Goal: Information Seeking & Learning: Understand process/instructions

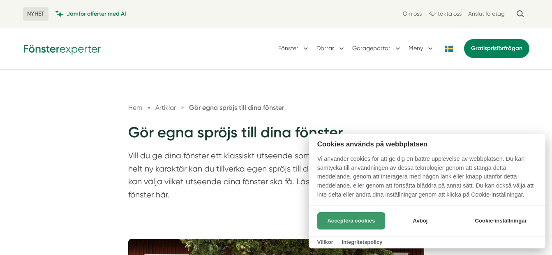
click at [345, 220] on button "Acceptera cookies" at bounding box center [351, 220] width 68 height 17
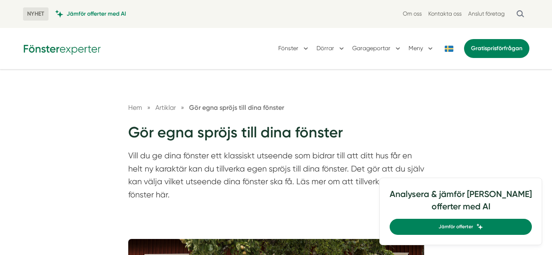
click at [414, 112] on nav "Hem » Artiklar » Gör egna spröjs till dina fönster" at bounding box center [276, 107] width 296 height 10
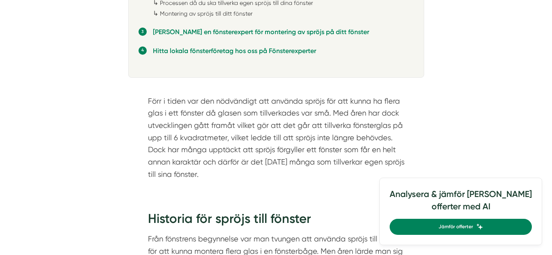
scroll to position [658, 0]
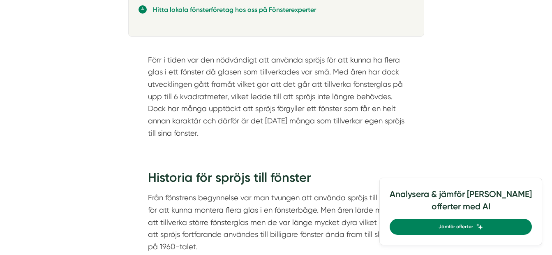
click at [357, 141] on div "Förr i tiden var den nödvändigt att använda spröjs för att kunna ha flera glas …" at bounding box center [276, 99] width 296 height 115
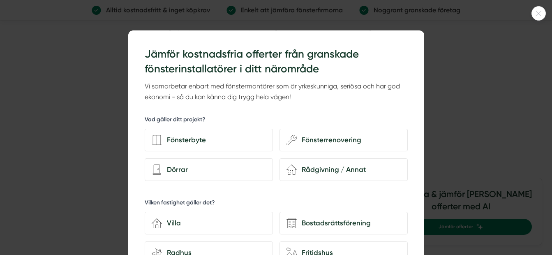
scroll to position [1562, 0]
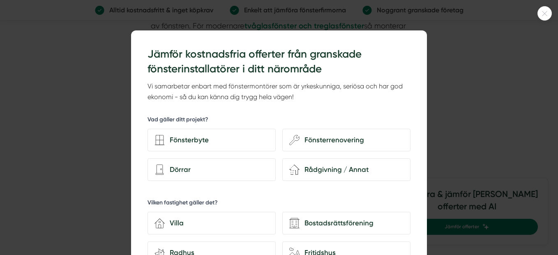
click at [548, 13] on icon at bounding box center [545, 13] width 14 height 5
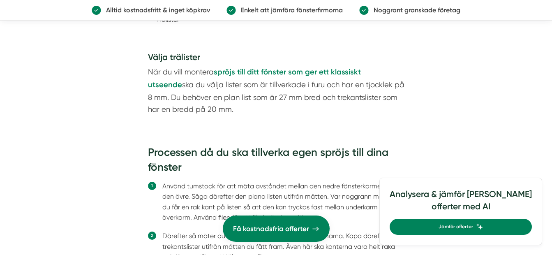
scroll to position [1850, 0]
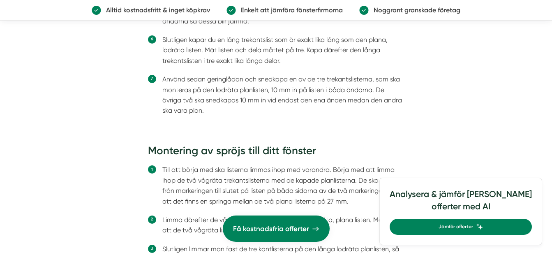
scroll to position [2220, 0]
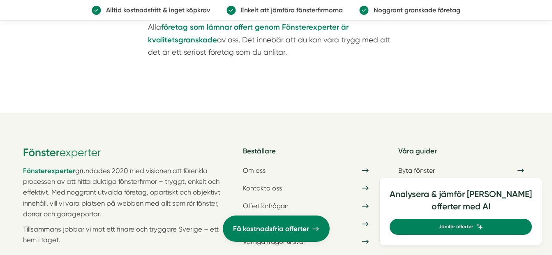
scroll to position [2960, 0]
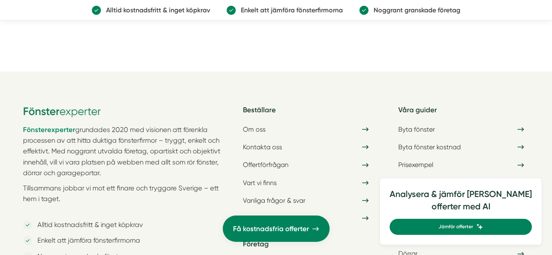
click at [311, 80] on div "Fönsterexperter grundades 2020 med visionen att förenkla processen av att hitta…" at bounding box center [276, 208] width 506 height 272
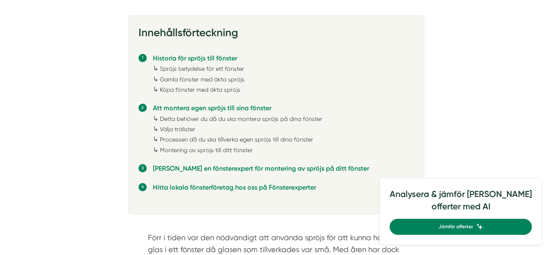
scroll to position [437, 0]
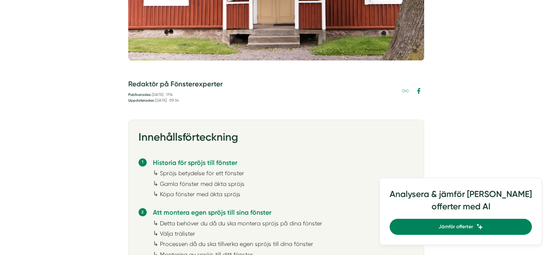
scroll to position [354, 0]
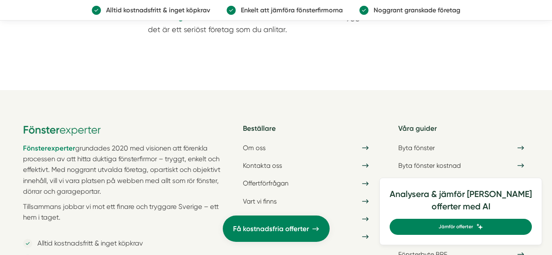
scroll to position [2944, 0]
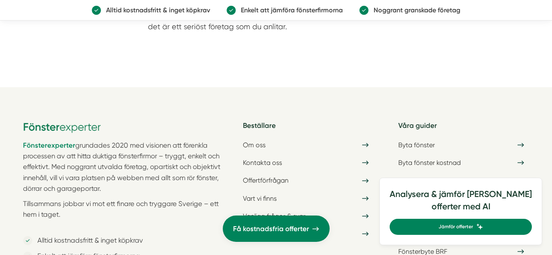
click at [155, 111] on div "Fönsterexperter grundades 2020 med visionen att förenkla processen av att hitta…" at bounding box center [276, 223] width 506 height 272
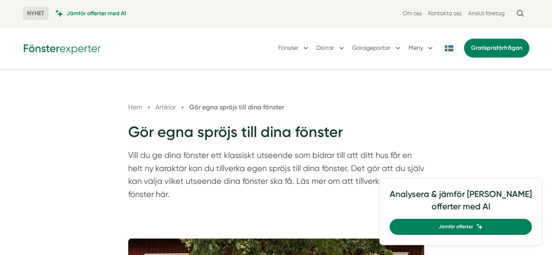
scroll to position [0, 0]
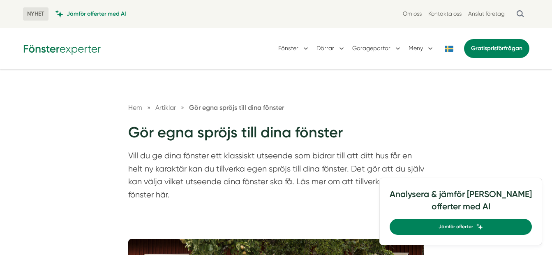
click at [237, 60] on div "Fönster Dörrar Garageportar Meny Gratis prisförfrågan" at bounding box center [276, 48] width 526 height 41
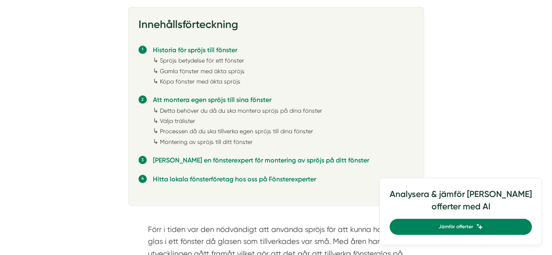
scroll to position [493, 0]
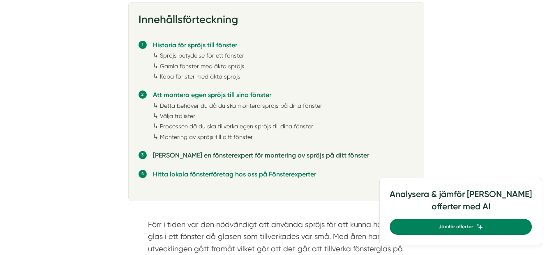
click at [275, 156] on link "Anlita en fönsterexpert för montering av spröjs på ditt fönster" at bounding box center [261, 155] width 216 height 8
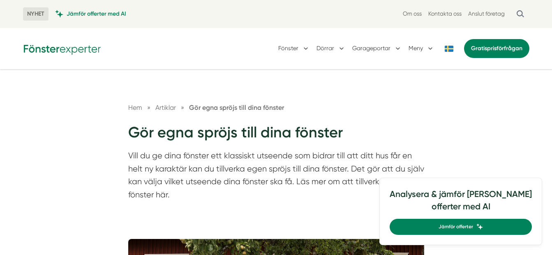
click at [82, 49] on img at bounding box center [62, 48] width 78 height 13
